Goal: Information Seeking & Learning: Stay updated

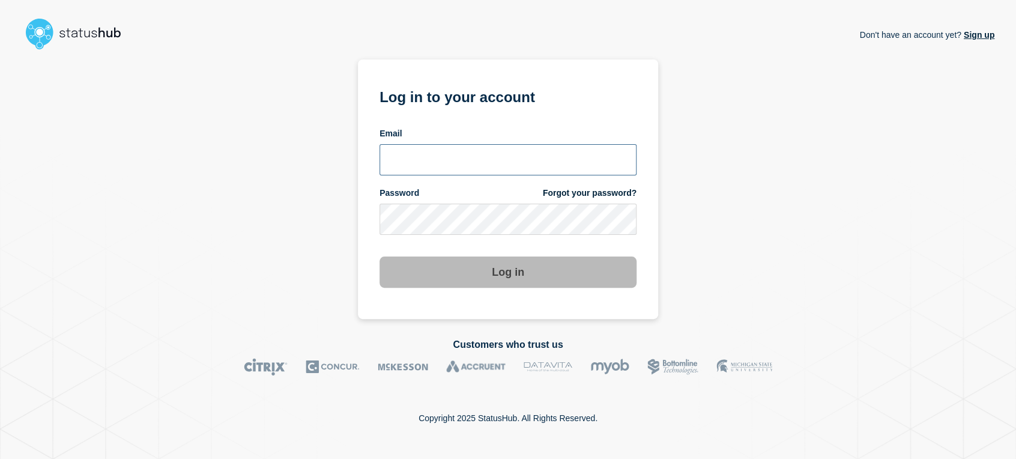
drag, startPoint x: 434, startPoint y: 165, endPoint x: 451, endPoint y: 175, distance: 19.9
click at [434, 165] on input "email input" at bounding box center [508, 159] width 257 height 31
type input "[PERSON_NAME][EMAIL_ADDRESS][PERSON_NAME][DOMAIN_NAME]"
click at [380, 256] on button "Log in" at bounding box center [508, 271] width 257 height 31
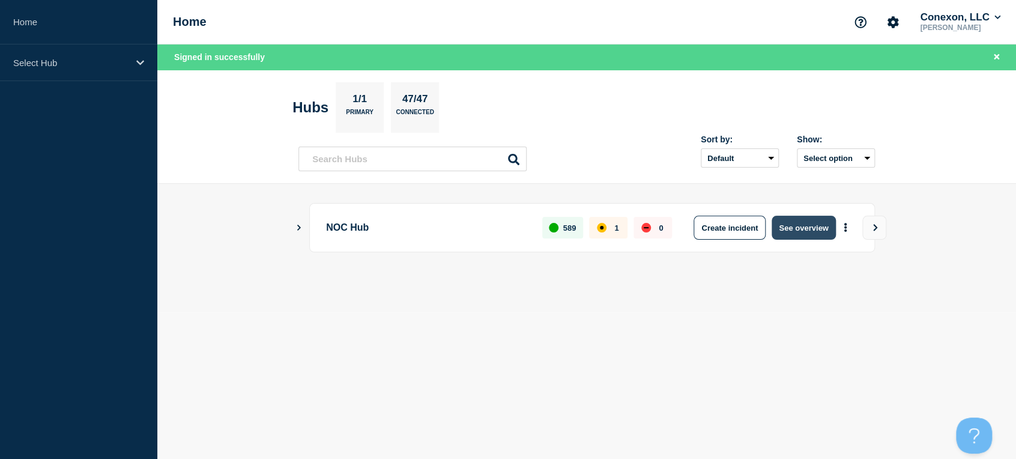
click at [801, 232] on button "See overview" at bounding box center [804, 228] width 64 height 24
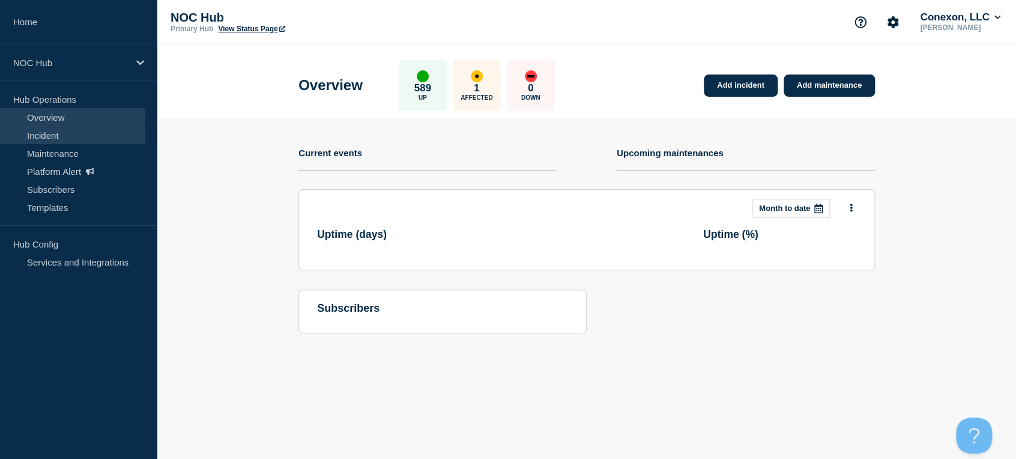
click at [58, 140] on link "Incident" at bounding box center [72, 135] width 145 height 18
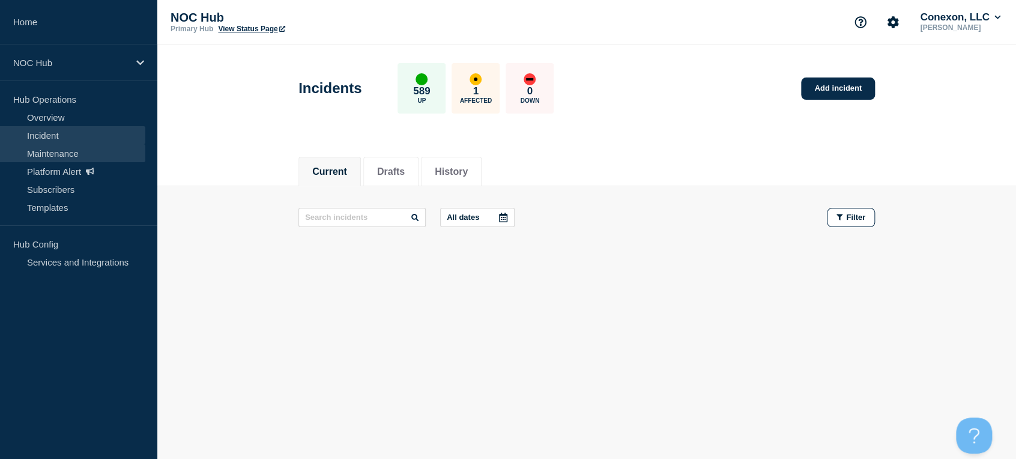
click at [65, 157] on link "Maintenance" at bounding box center [72, 153] width 145 height 18
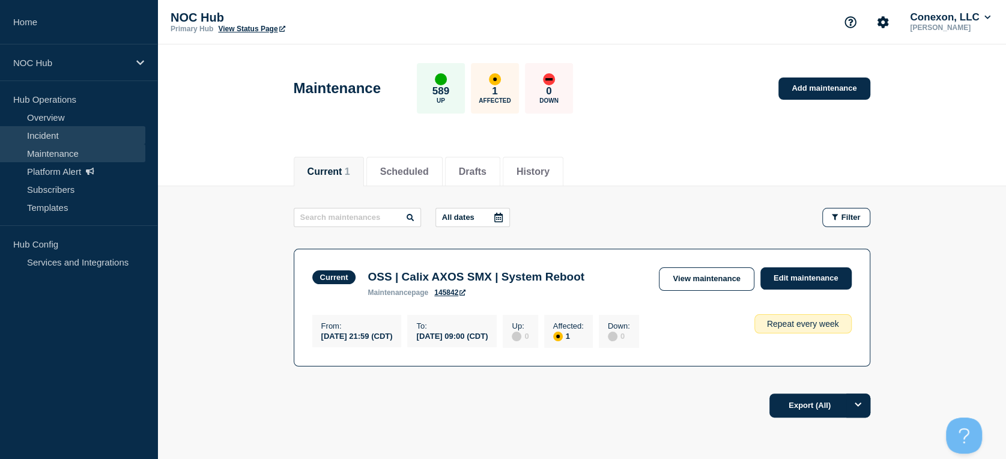
click at [64, 133] on link "Incident" at bounding box center [72, 135] width 145 height 18
